Goal: Task Accomplishment & Management: Complete application form

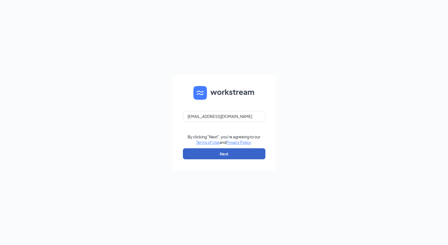
click at [255, 153] on button "Next" at bounding box center [224, 153] width 83 height 11
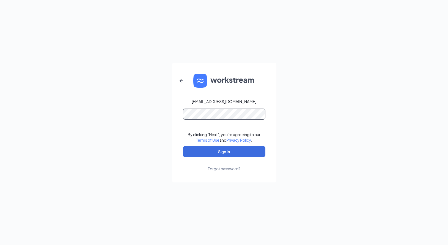
click at [183, 146] on button "Sign In" at bounding box center [224, 151] width 83 height 11
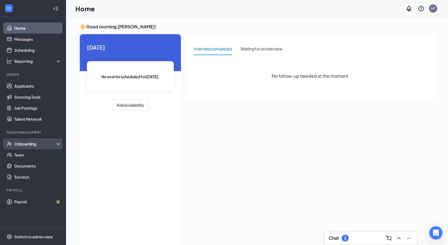
click at [31, 144] on div "Onboarding" at bounding box center [35, 144] width 42 height 6
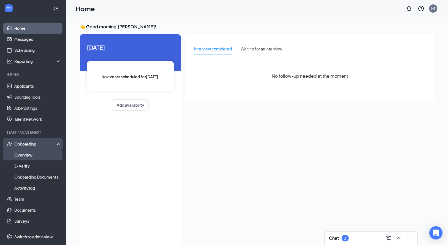
click at [30, 154] on link "Overview" at bounding box center [37, 154] width 47 height 11
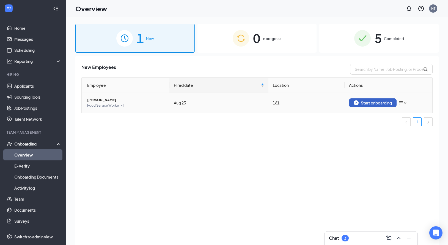
click at [387, 103] on div "Start onboarding" at bounding box center [373, 102] width 38 height 5
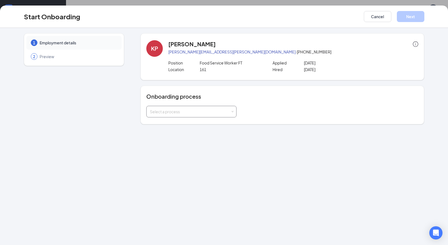
click at [193, 112] on div "Select a process" at bounding box center [190, 112] width 81 height 6
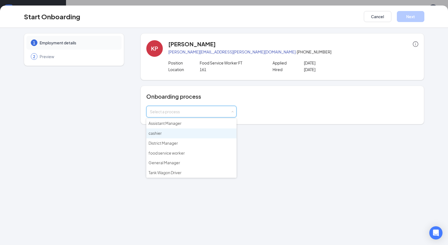
click at [158, 132] on span "cashier" at bounding box center [155, 132] width 13 height 5
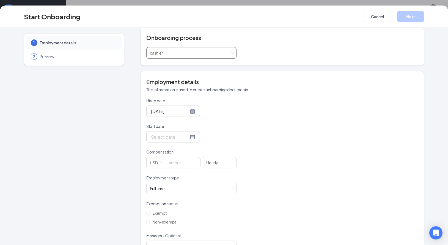
scroll to position [59, 0]
click at [195, 136] on div at bounding box center [173, 135] width 44 height 7
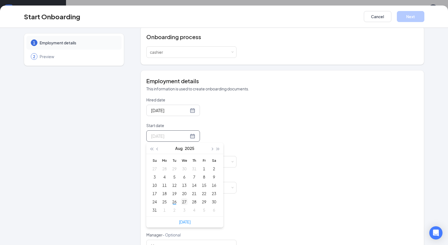
type input "Aug 27, 2025"
click at [185, 201] on div "27" at bounding box center [184, 201] width 7 height 7
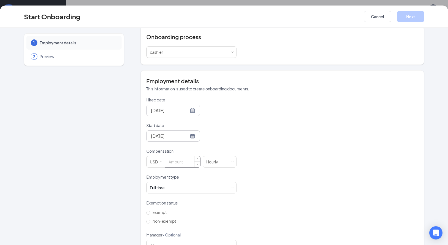
click at [192, 161] on input at bounding box center [182, 161] width 35 height 11
type input "13"
click at [192, 186] on div "Full time Works 30+ hours per week and is reasonably expected to work" at bounding box center [191, 187] width 83 height 11
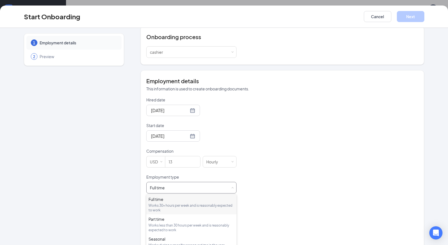
click at [178, 203] on div "Works 30+ hours per week and is reasonably expected to work" at bounding box center [192, 207] width 86 height 9
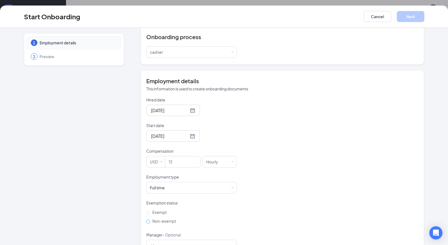
click at [148, 220] on input "Non-exempt" at bounding box center [148, 221] width 4 height 4
radio input "true"
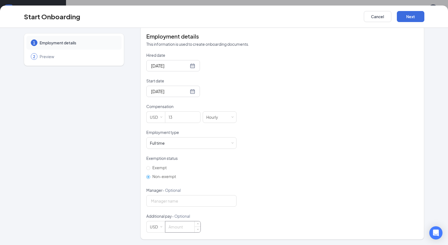
scroll to position [25, 0]
click at [408, 16] on button "Next" at bounding box center [411, 16] width 28 height 11
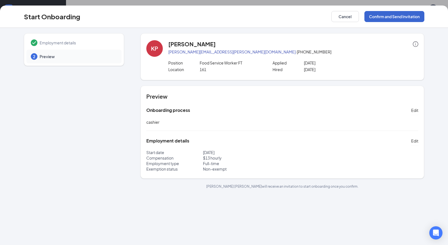
scroll to position [0, 0]
click at [392, 16] on button "Confirm and Send Invitation" at bounding box center [395, 16] width 60 height 11
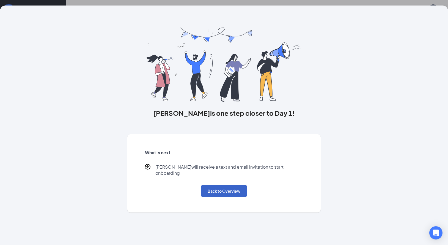
click at [236, 185] on button "Back to Overview" at bounding box center [224, 191] width 47 height 12
